Goal: Task Accomplishment & Management: Use online tool/utility

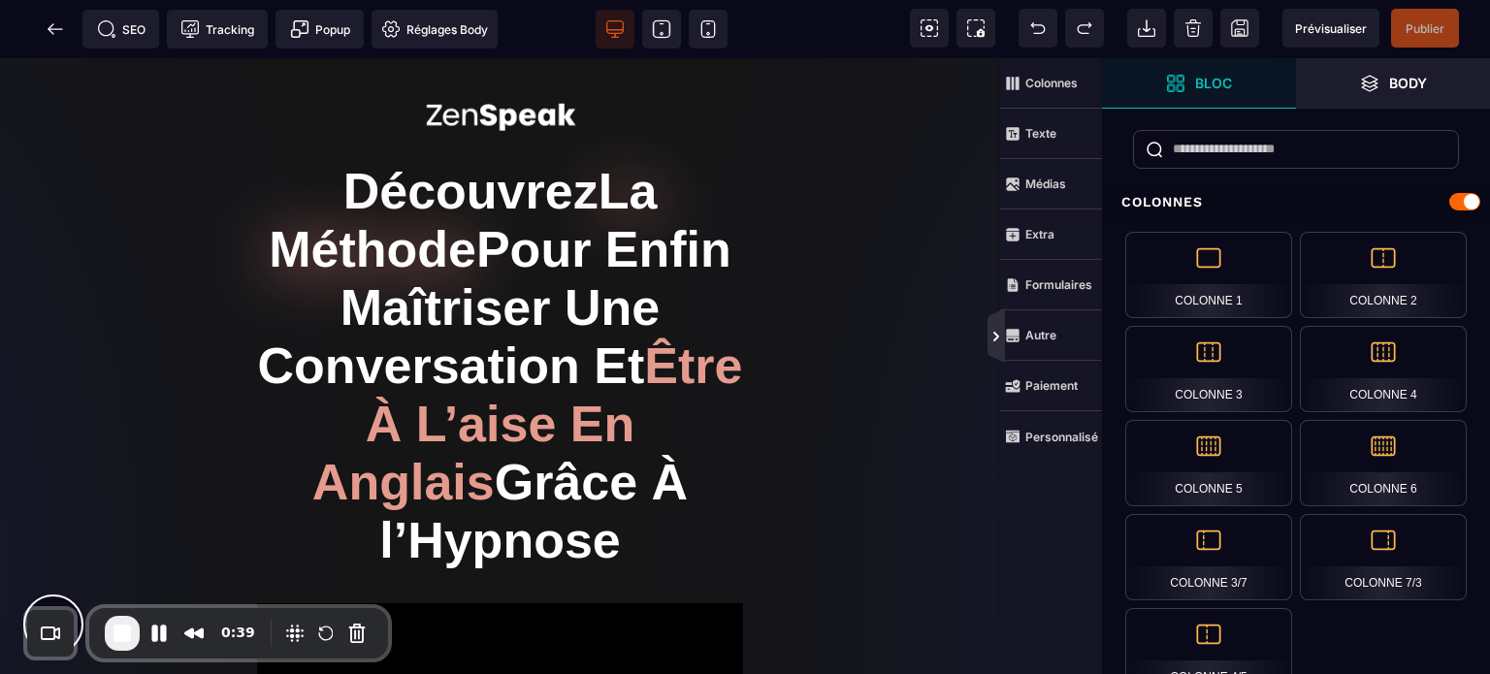
click at [997, 337] on icon at bounding box center [997, 337] width 6 height 10
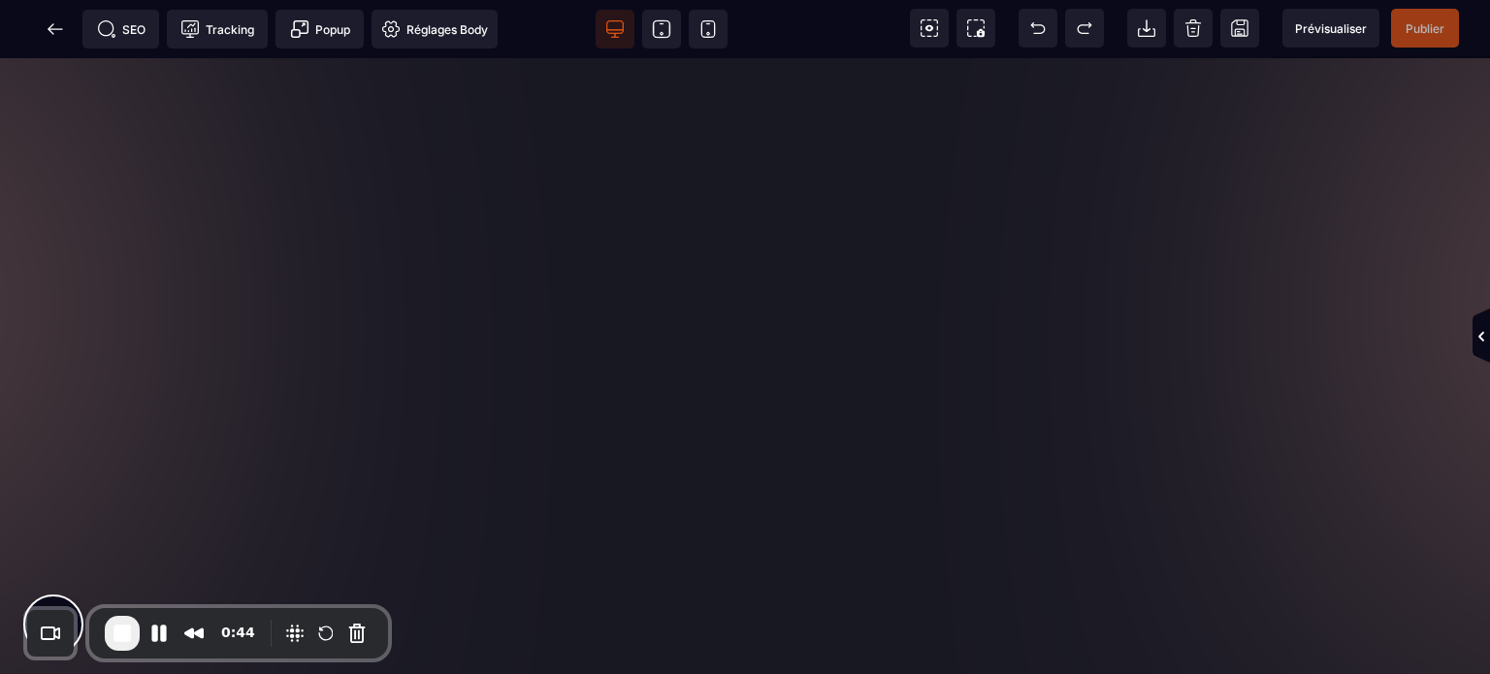
scroll to position [1397, 0]
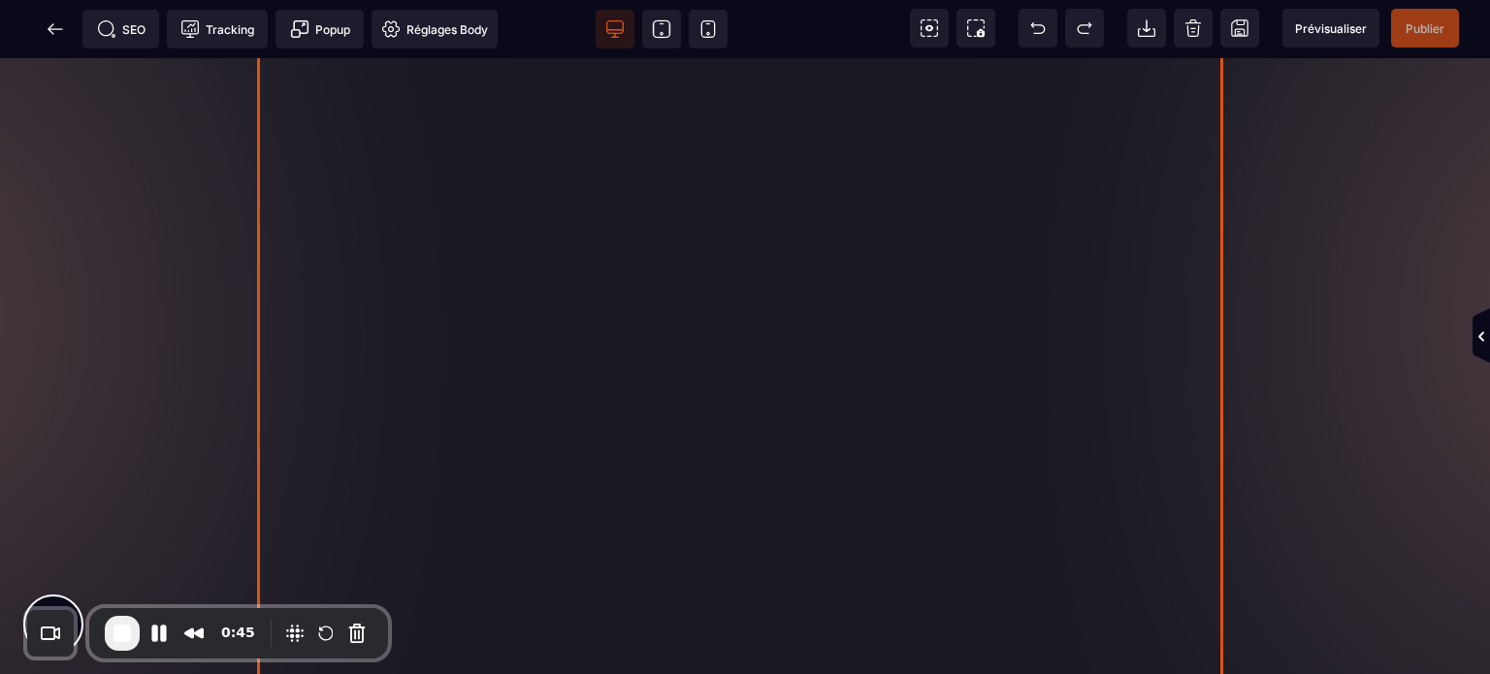
click at [810, 269] on div at bounding box center [745, 428] width 976 height 776
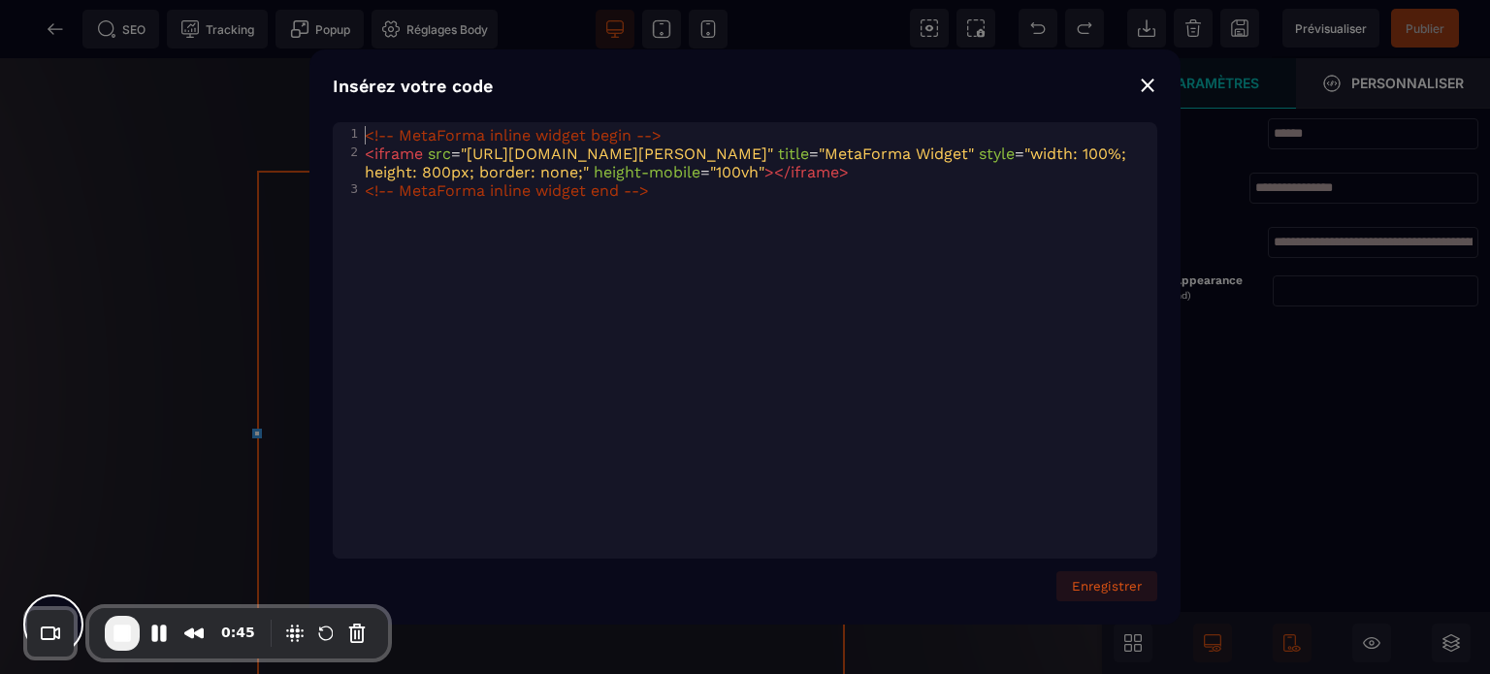
scroll to position [1475, 0]
click at [638, 200] on span "<!-- MetaForma inline widget end -->" at bounding box center [507, 190] width 284 height 18
click at [656, 200] on pre "<!-- MetaForma inline widget end -->" at bounding box center [763, 190] width 804 height 18
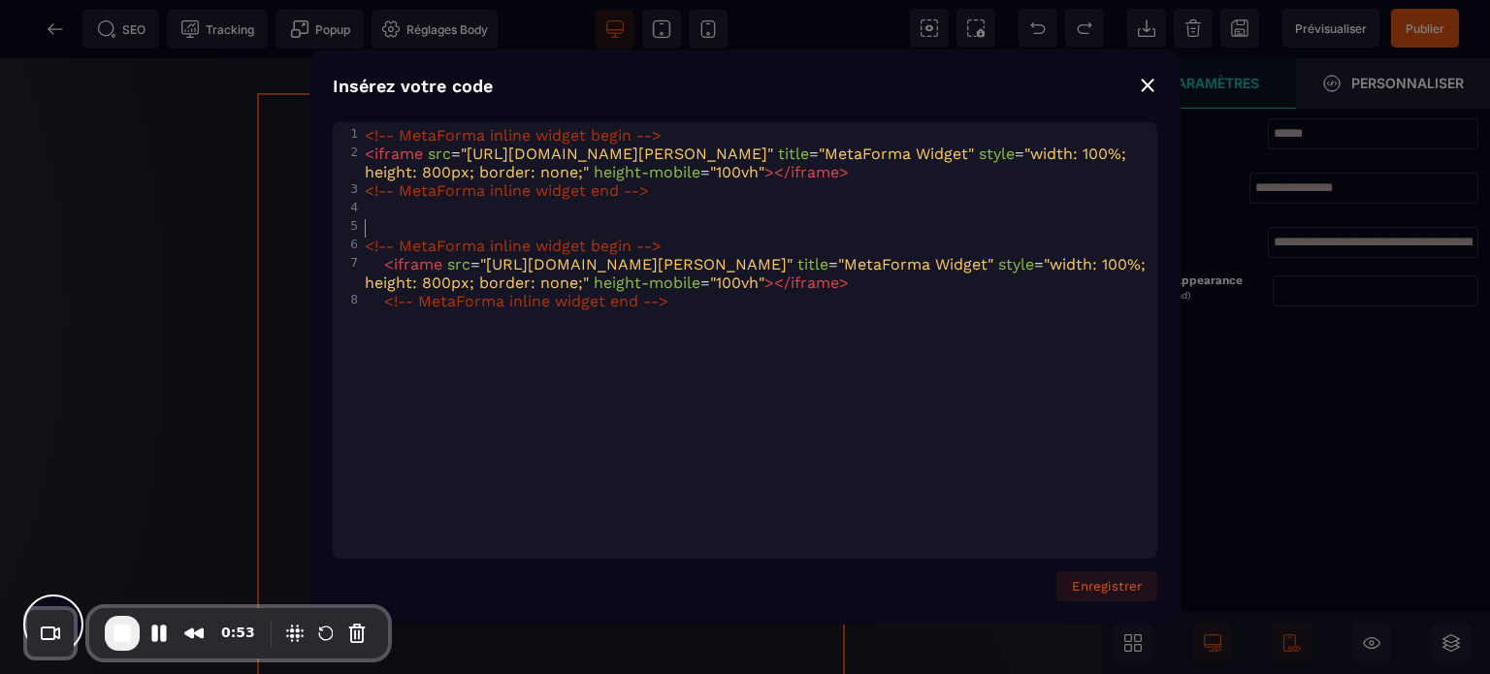
type textarea "**********"
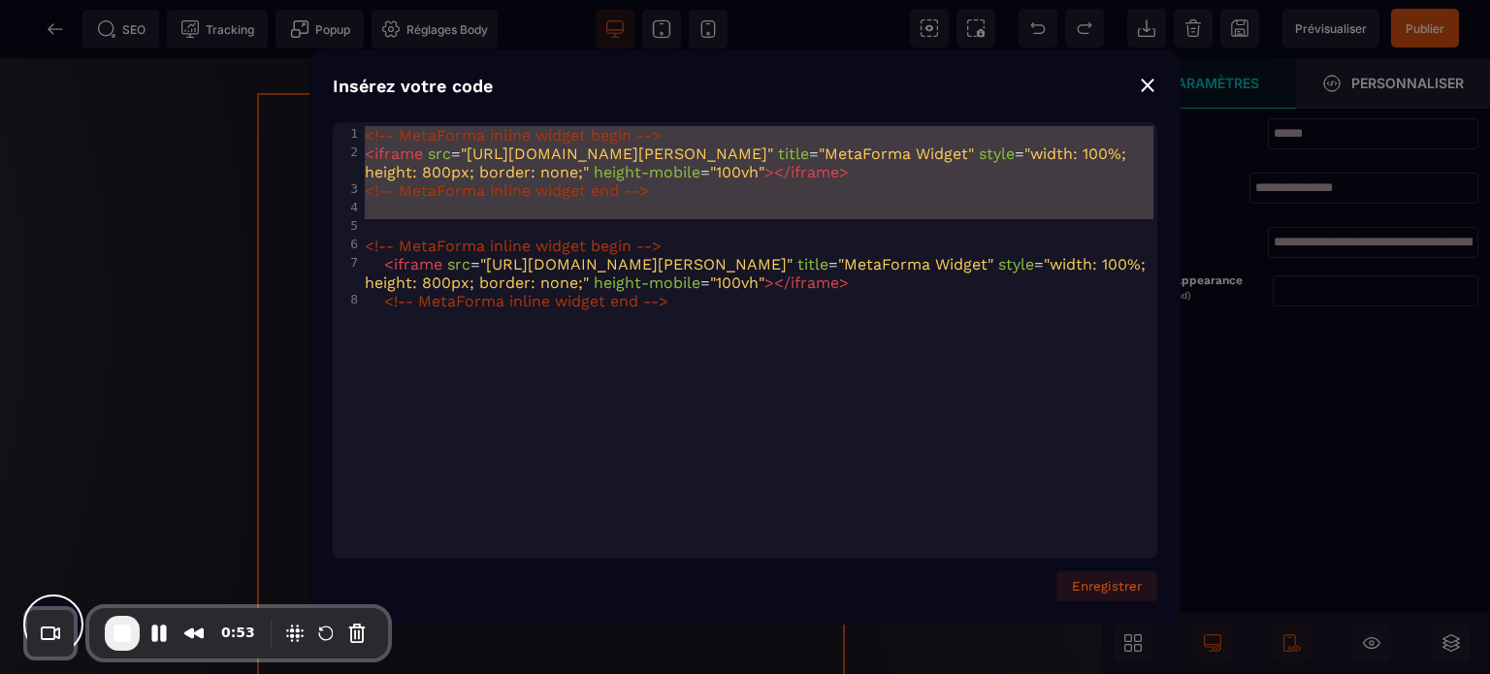
drag, startPoint x: 500, startPoint y: 233, endPoint x: 347, endPoint y: 125, distance: 186.6
click at [361, 126] on div "1 <!-- MetaForma inline widget begin --> 2 < iframe src = "[URL][DOMAIN_NAME][P…" at bounding box center [763, 218] width 804 height 184
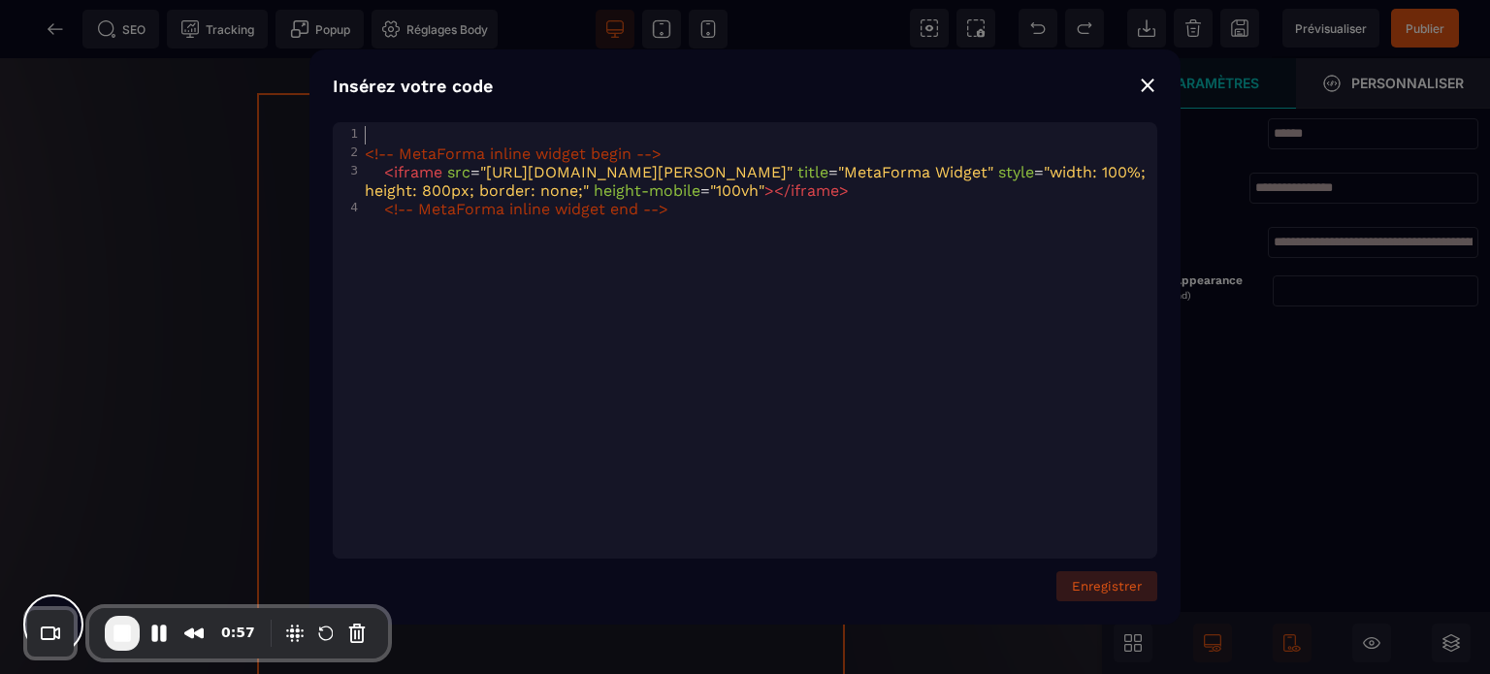
click at [1127, 585] on button "Enregistrer" at bounding box center [1107, 586] width 101 height 30
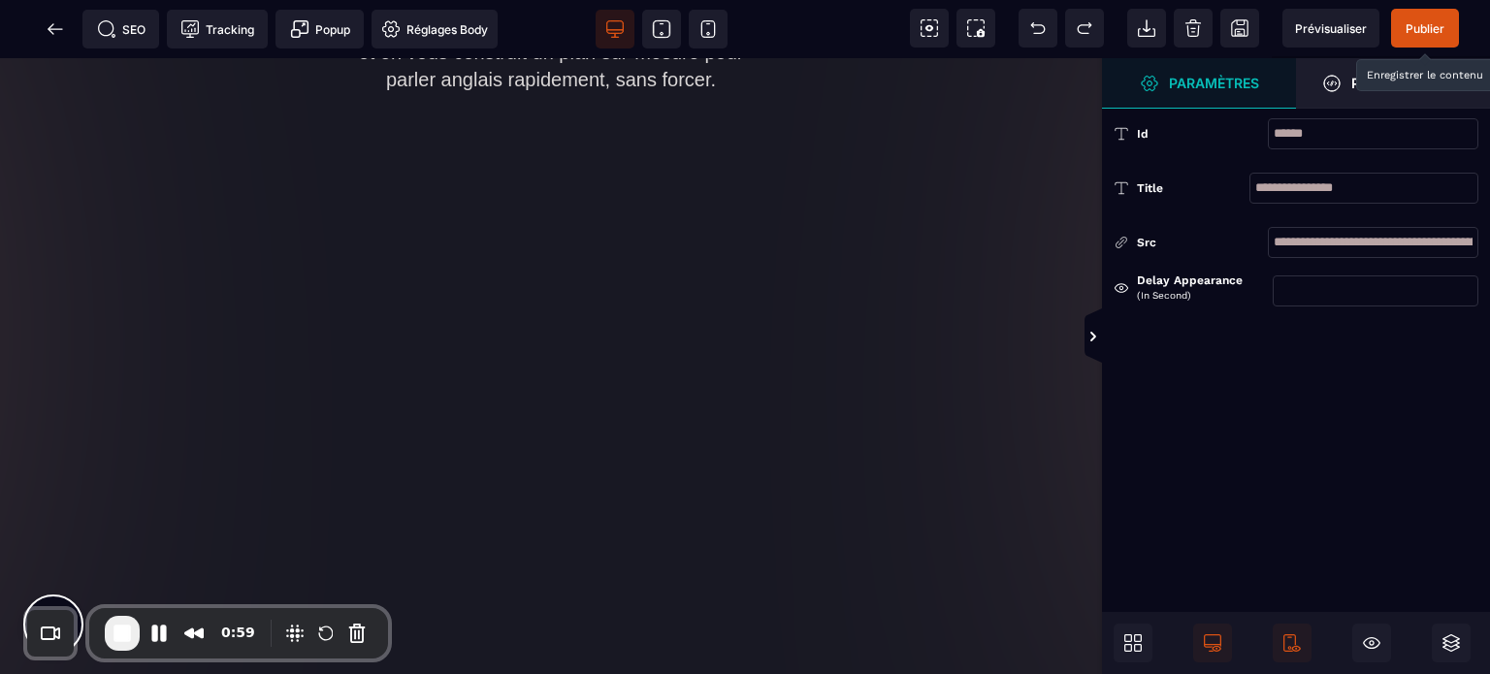
click at [1426, 23] on span "Publier" at bounding box center [1425, 28] width 39 height 15
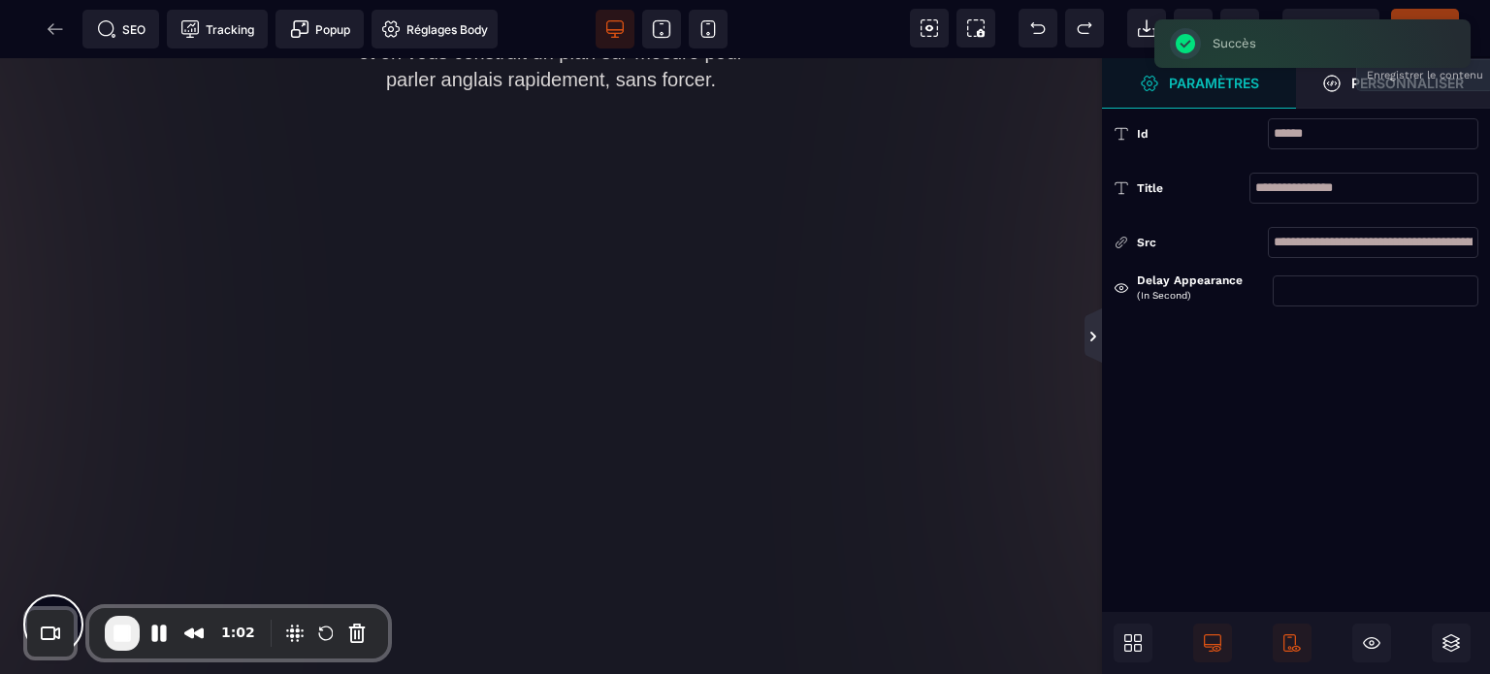
drag, startPoint x: 392, startPoint y: 147, endPoint x: 1094, endPoint y: 335, distance: 726.3
click at [1094, 335] on icon at bounding box center [1094, 337] width 6 height 10
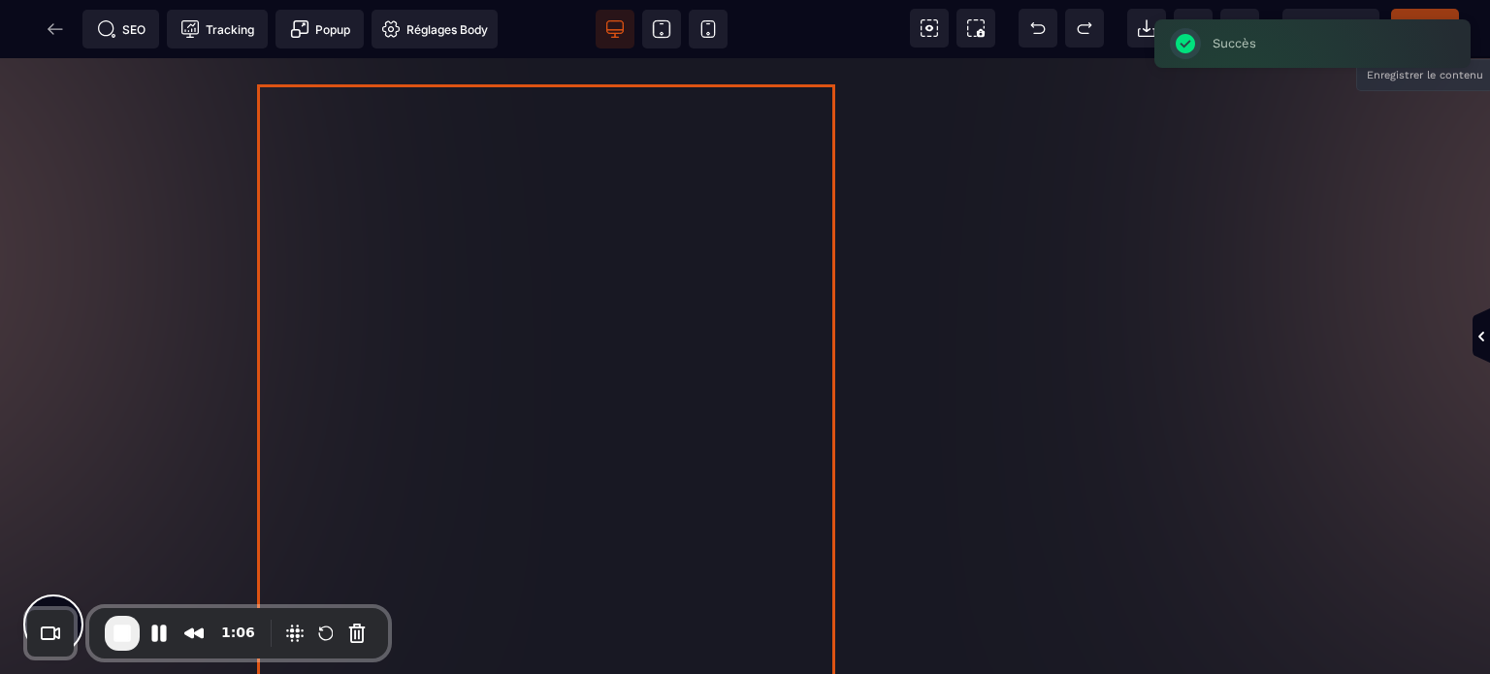
scroll to position [1397, 0]
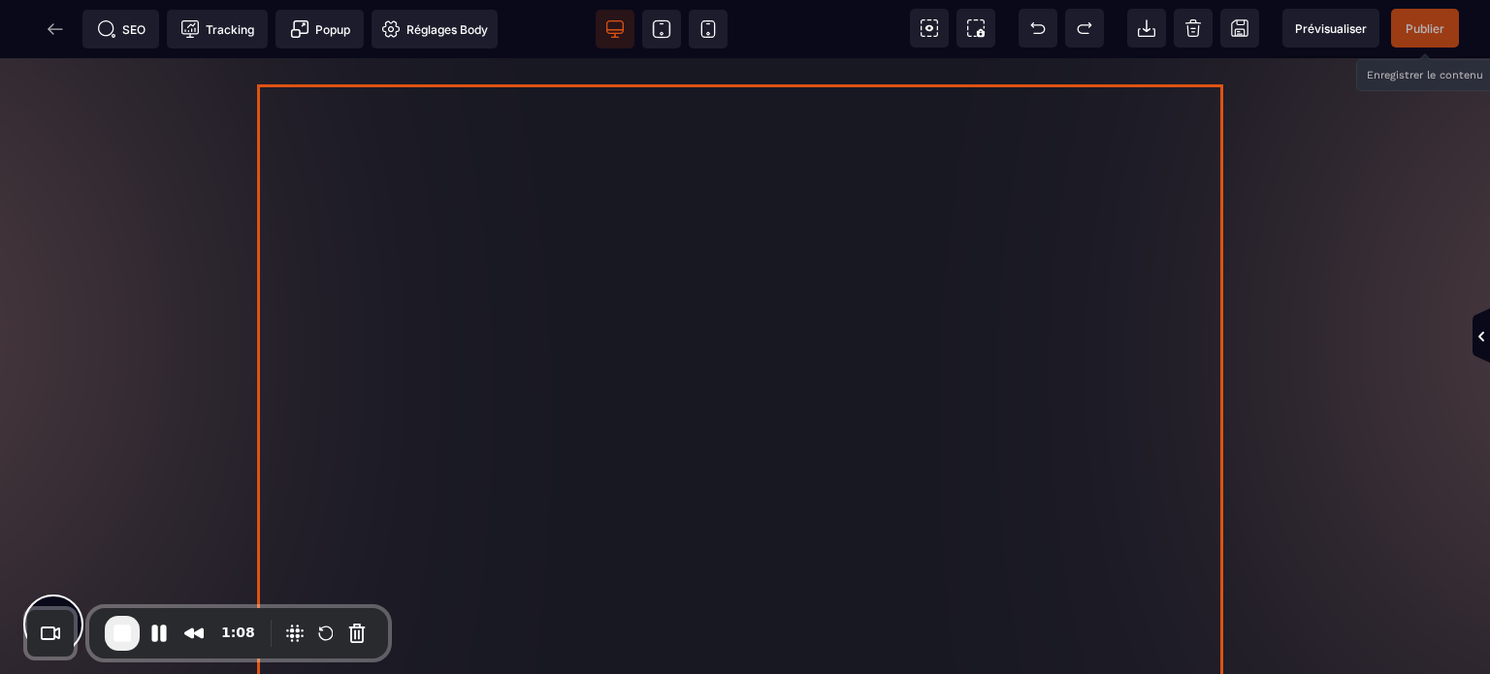
click at [357, 289] on div at bounding box center [745, 467] width 976 height 776
click at [0, 0] on div at bounding box center [0, 0] width 0 height 0
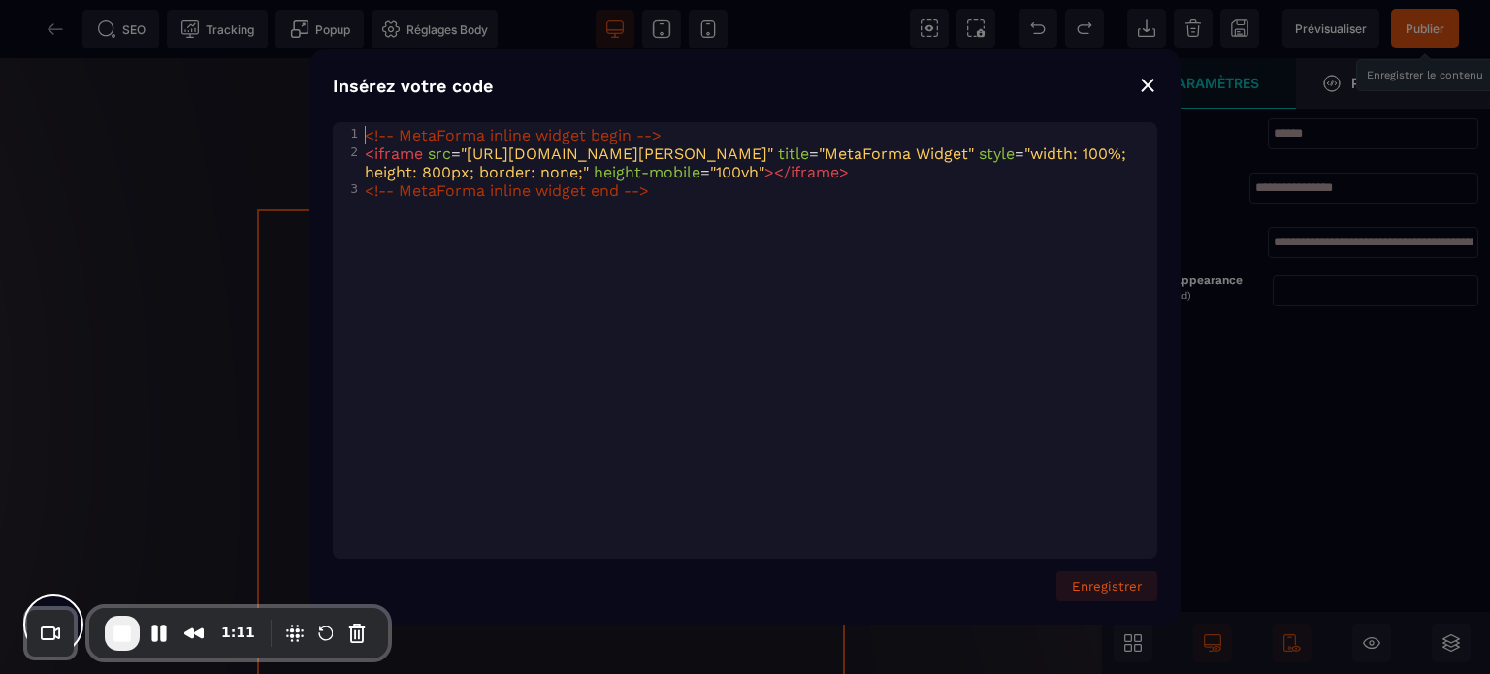
scroll to position [1475, 0]
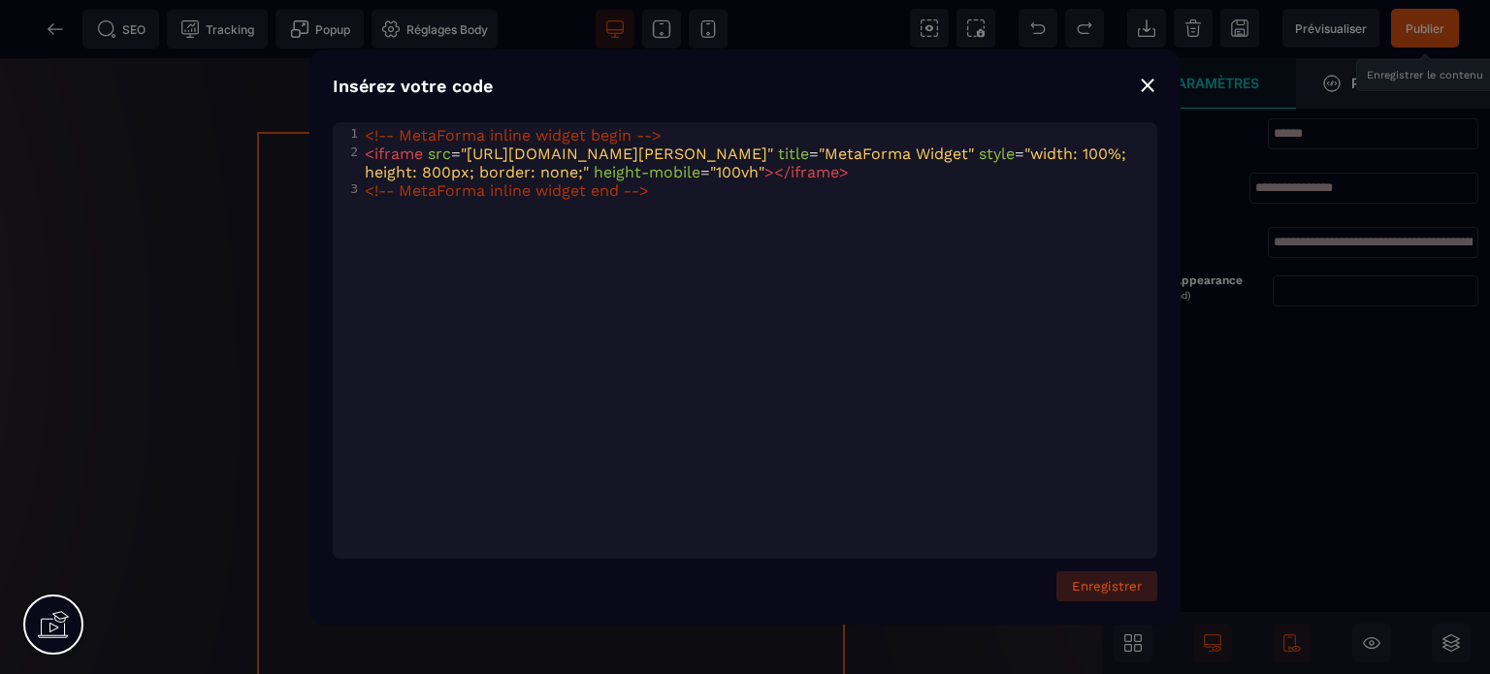
click at [1101, 591] on button "Enregistrer" at bounding box center [1107, 586] width 101 height 30
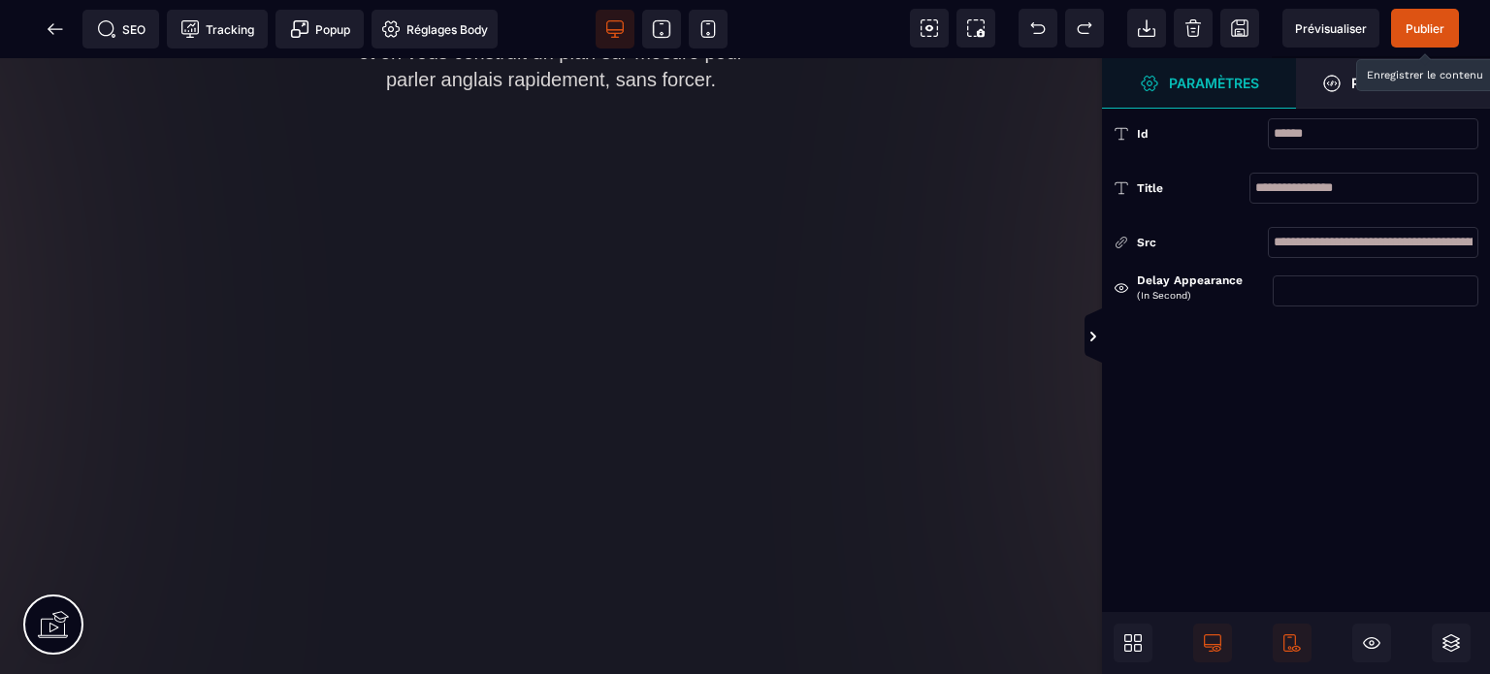
click at [1427, 24] on span "Publier" at bounding box center [1425, 28] width 39 height 15
drag, startPoint x: 1094, startPoint y: 275, endPoint x: 1094, endPoint y: 226, distance: 48.5
click at [1094, 226] on div at bounding box center [745, 337] width 1490 height 674
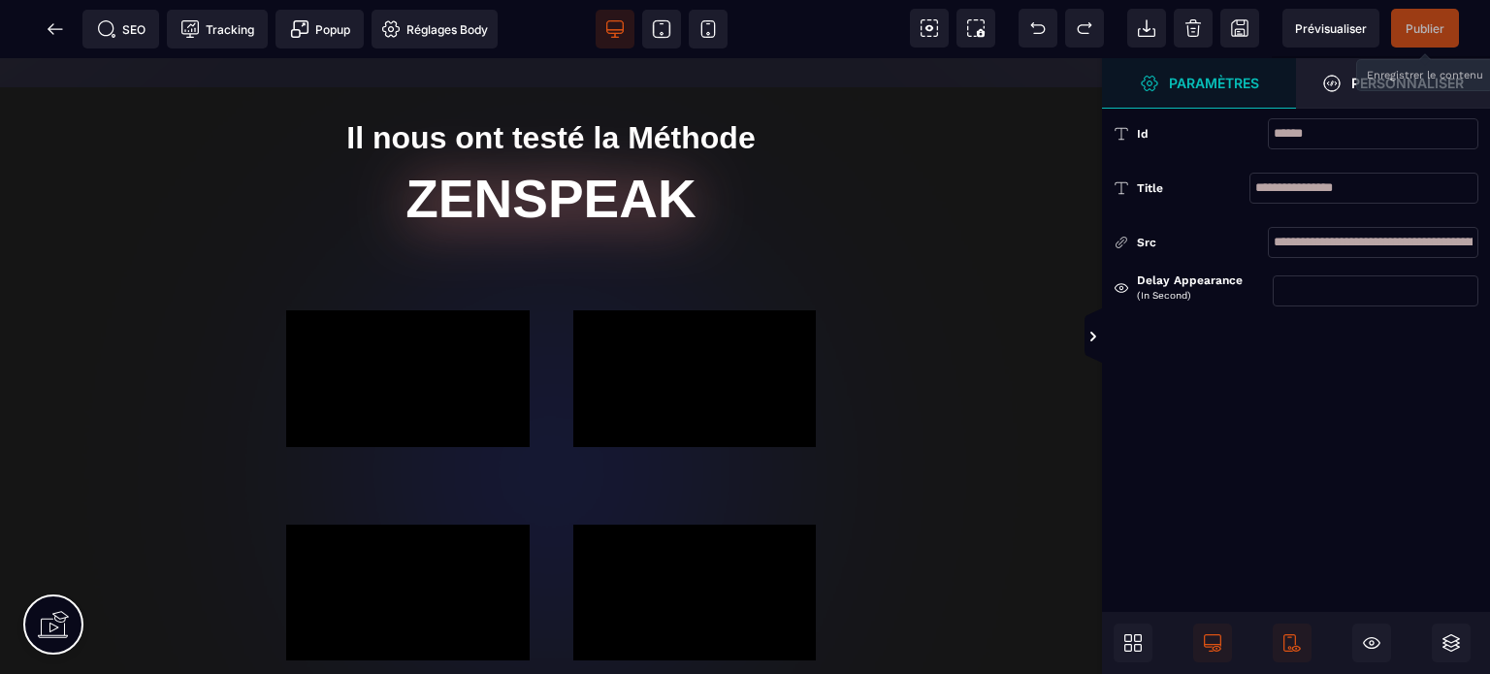
scroll to position [1830, 0]
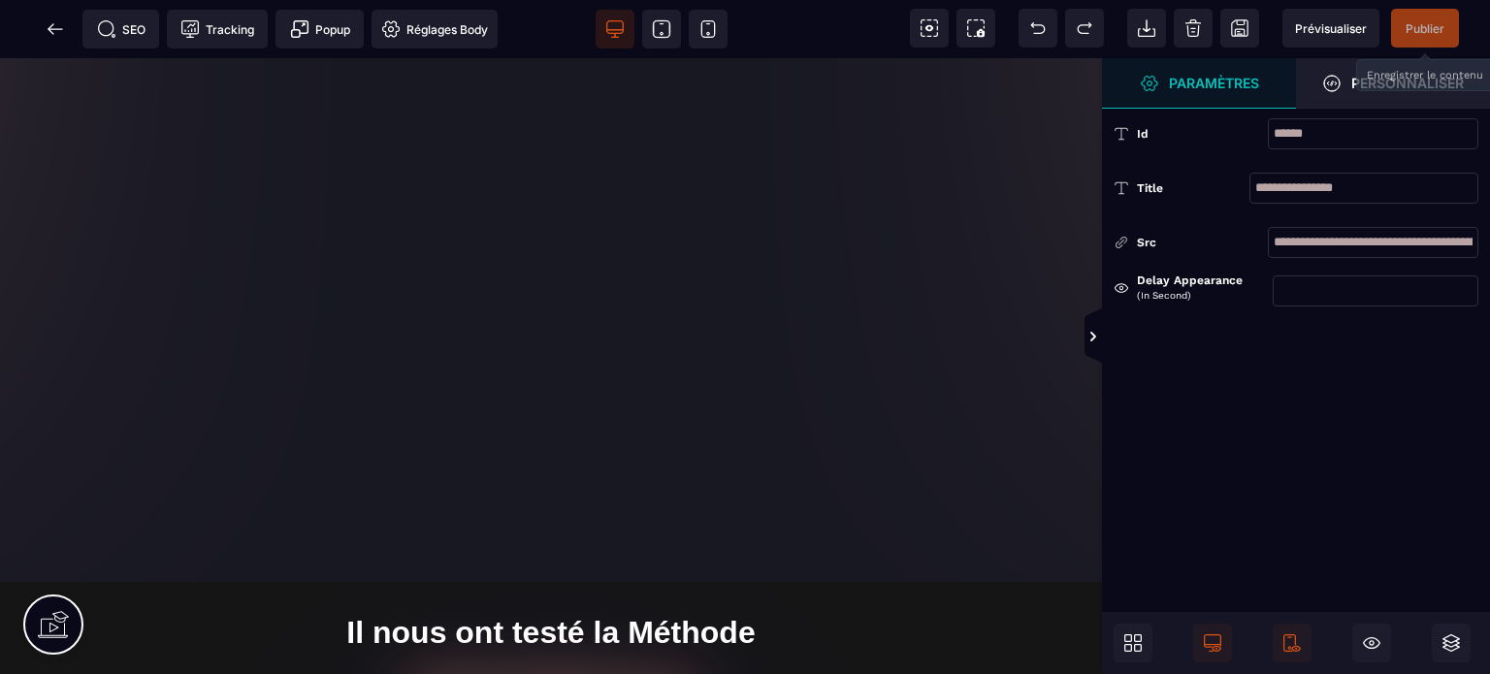
click at [1326, 240] on input "**********" at bounding box center [1373, 242] width 211 height 31
click at [1327, 240] on input "**********" at bounding box center [1373, 242] width 211 height 31
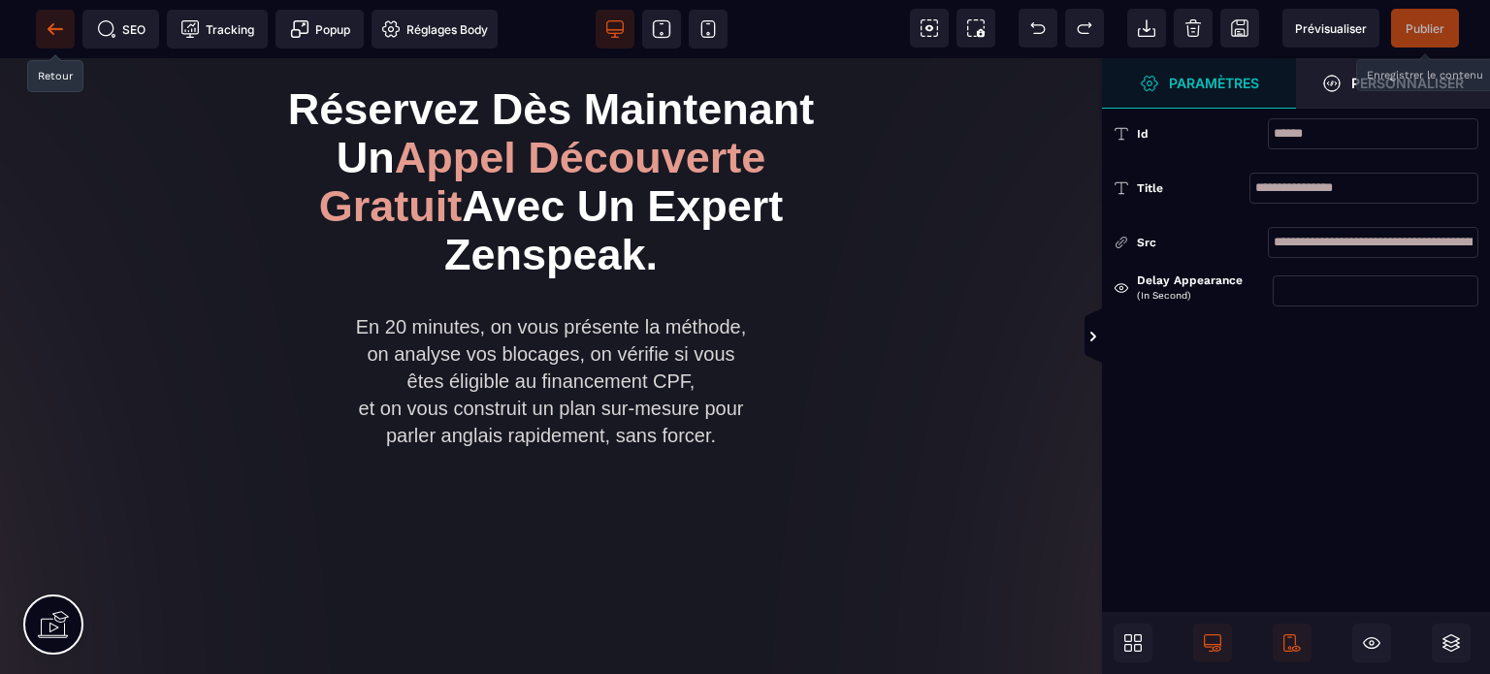
click at [49, 24] on icon at bounding box center [55, 28] width 19 height 19
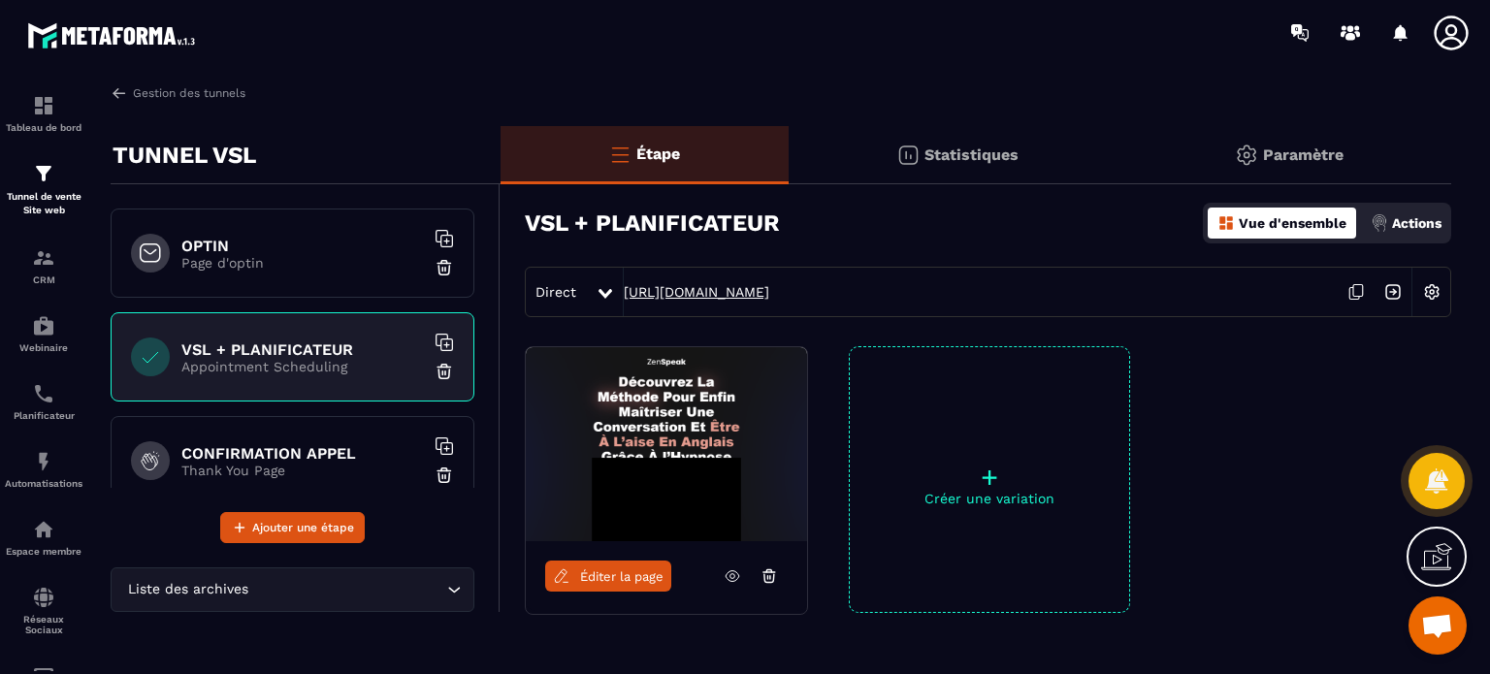
click at [694, 290] on link "[URL][DOMAIN_NAME]" at bounding box center [697, 292] width 146 height 16
click at [36, 319] on img at bounding box center [43, 325] width 23 height 23
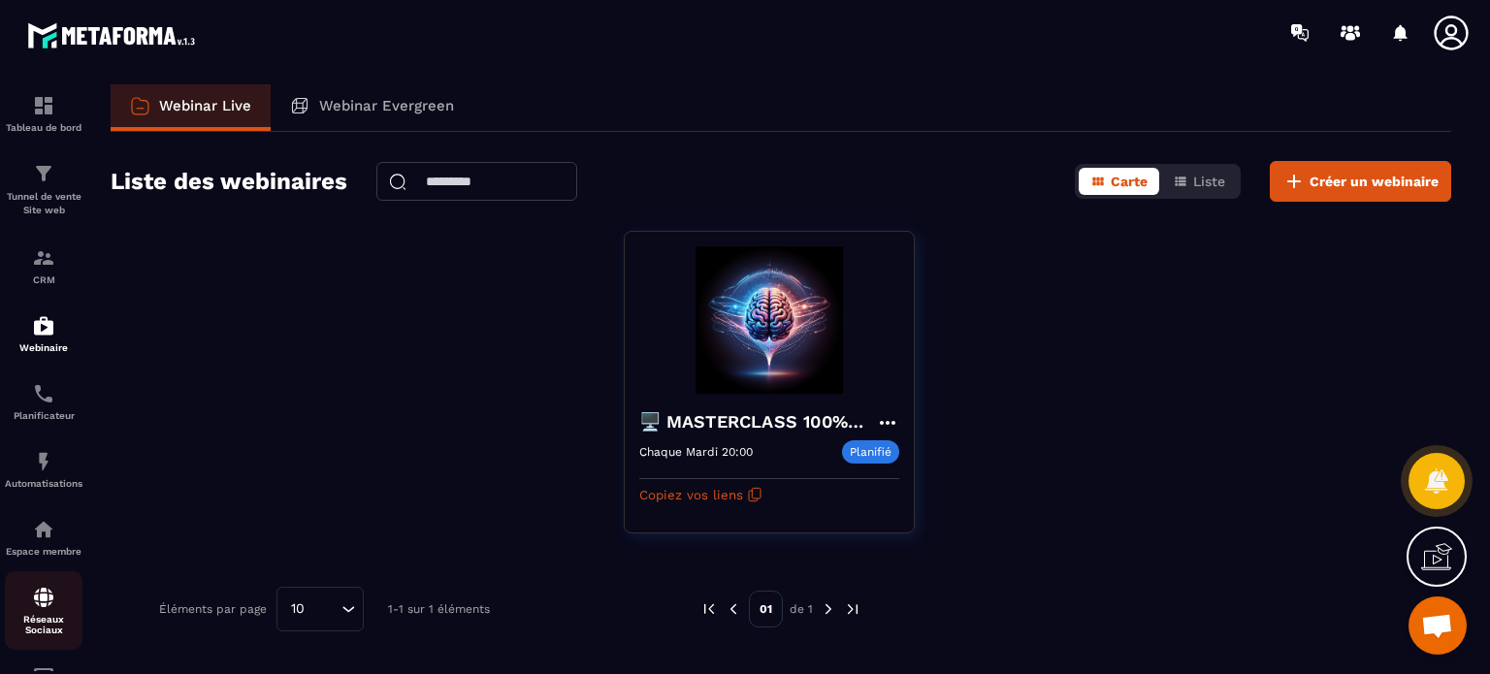
click at [32, 582] on link "Réseaux Sociaux" at bounding box center [44, 610] width 78 height 79
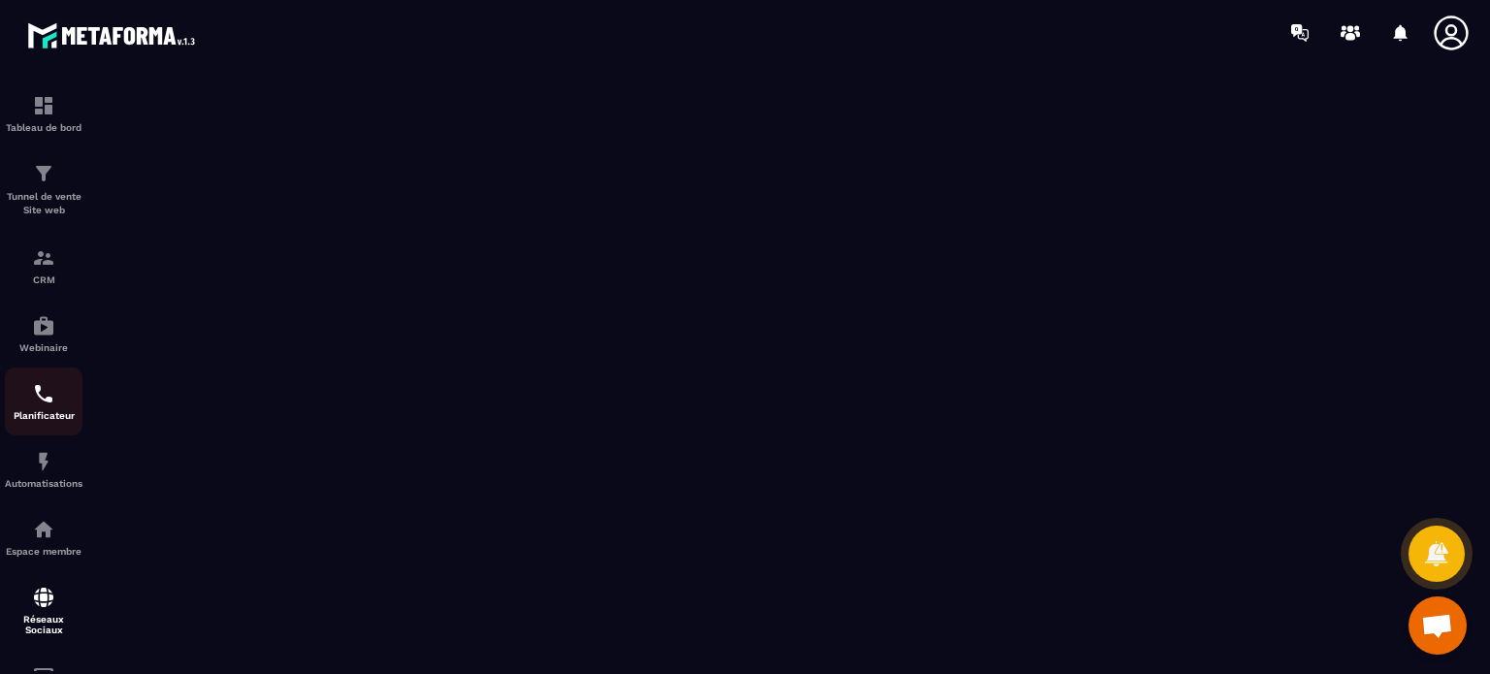
click at [50, 391] on img at bounding box center [43, 393] width 23 height 23
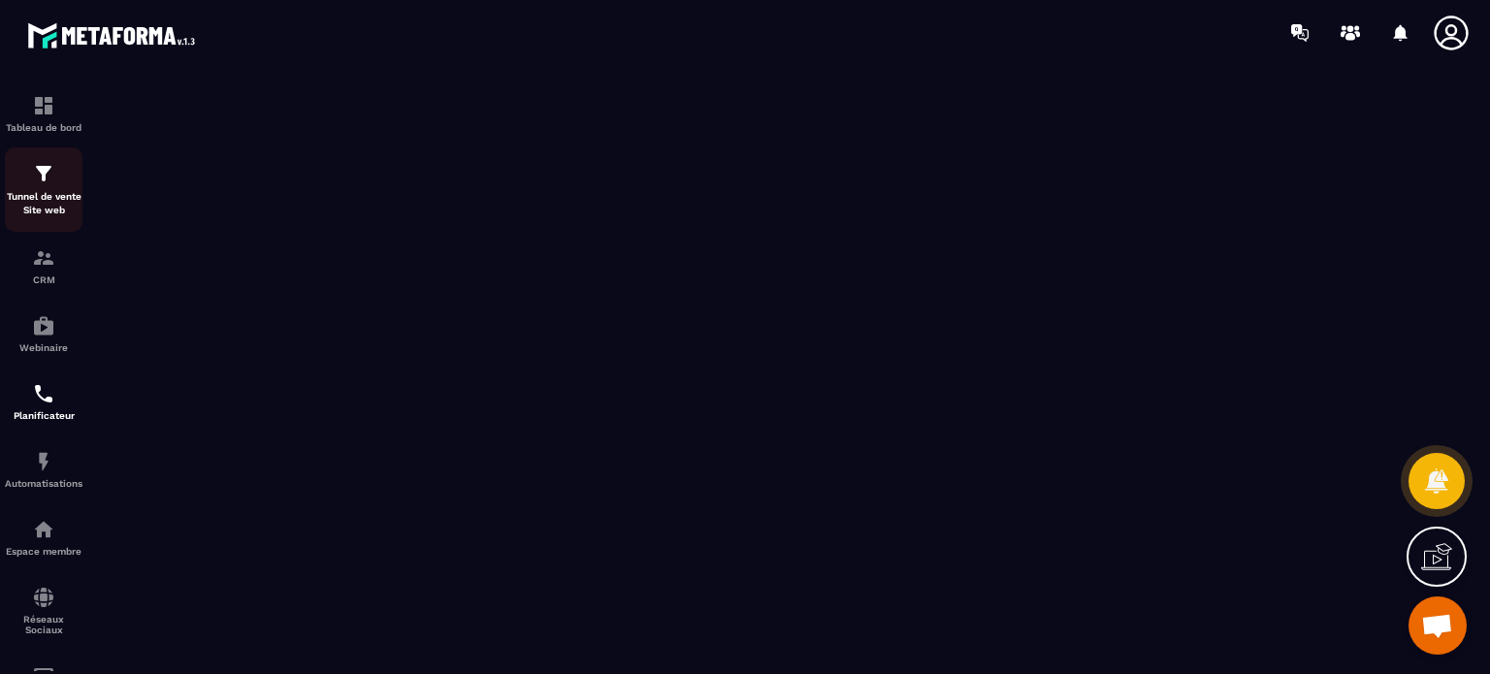
click at [50, 180] on img at bounding box center [43, 173] width 23 height 23
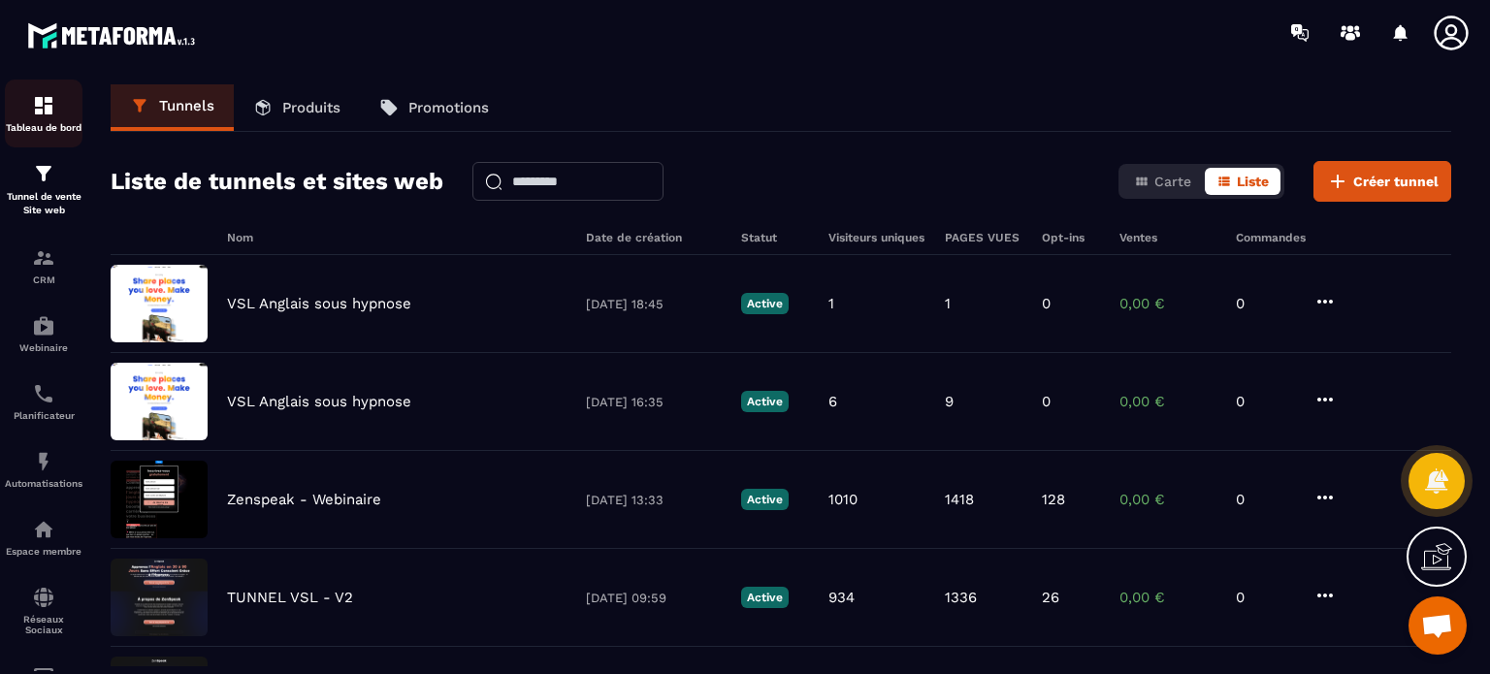
click at [40, 92] on link "Tableau de bord" at bounding box center [44, 114] width 78 height 68
